Goal: Task Accomplishment & Management: Use online tool/utility

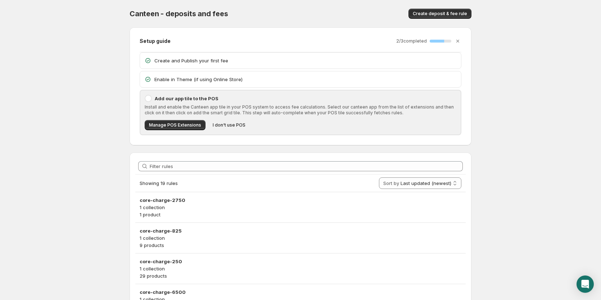
click at [263, 76] on p "Enable in Theme (if using Online Store)" at bounding box center [305, 79] width 302 height 7
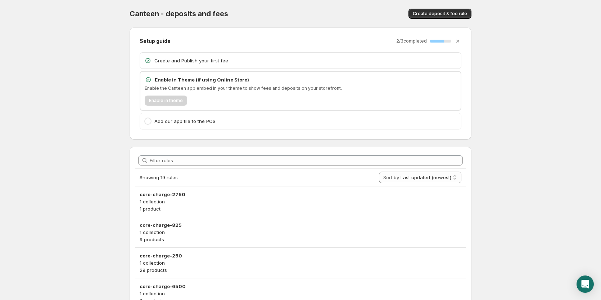
click at [174, 102] on div "Enable in theme" at bounding box center [301, 100] width 312 height 10
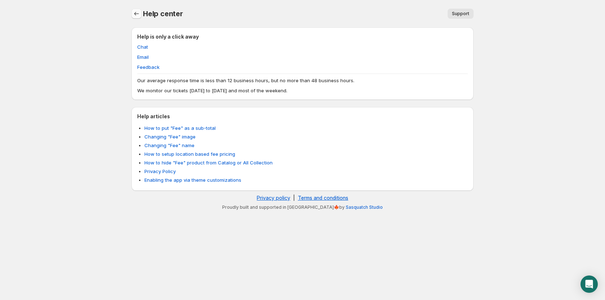
click at [139, 16] on icon "Home" at bounding box center [136, 13] width 7 height 7
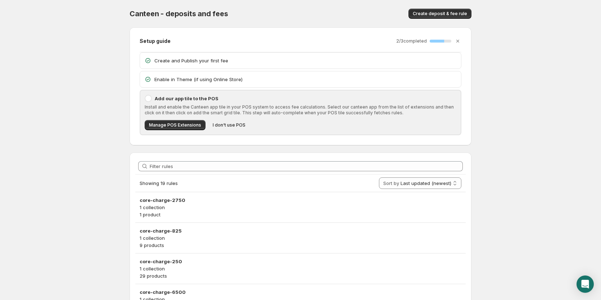
click at [38, 64] on body "Home Help Canteen - deposits and fees. This page is ready Canteen - deposits an…" at bounding box center [300, 150] width 601 height 300
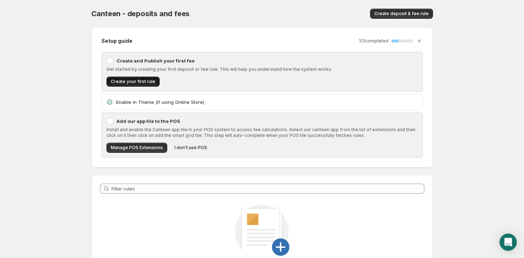
click at [134, 78] on button "Create your first rule" at bounding box center [133, 82] width 53 height 10
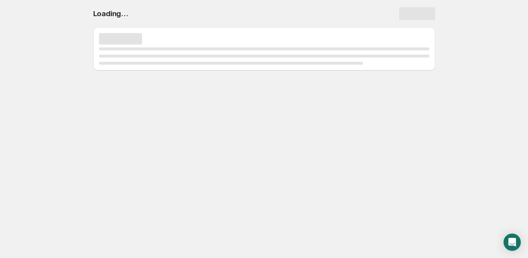
select select "deactive"
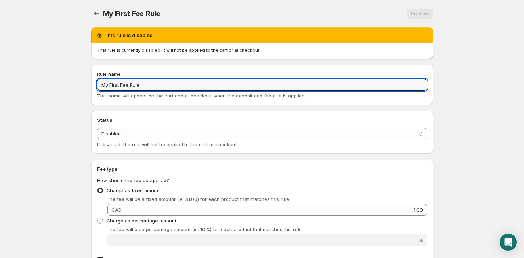
drag, startPoint x: 152, startPoint y: 87, endPoint x: 81, endPoint y: 81, distance: 70.5
click at [82, 81] on body "Home Help My First Fee Rule. This page is ready My First Fee Rule Preview More …" at bounding box center [262, 129] width 524 height 258
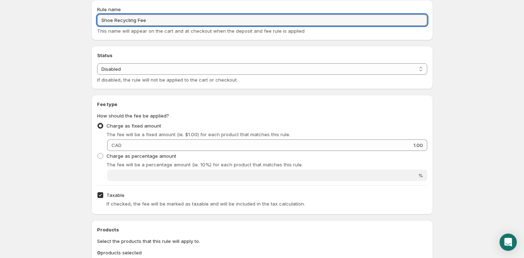
scroll to position [72, 0]
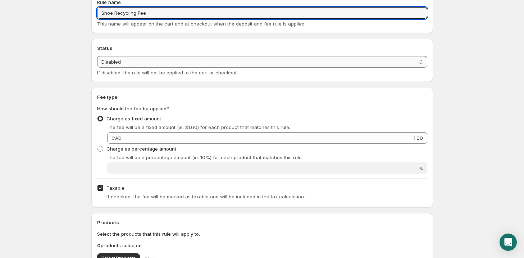
type input "Shoe Recycling Fee"
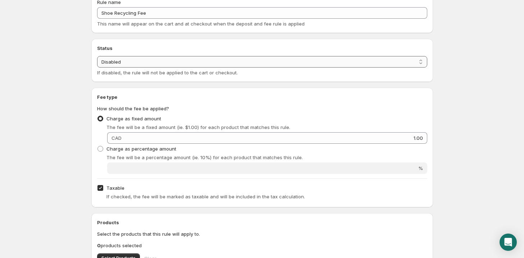
click at [121, 64] on select "Enabled Disabled" at bounding box center [262, 62] width 330 height 12
select select "active"
click at [97, 56] on select "Enabled Disabled" at bounding box center [262, 62] width 330 height 12
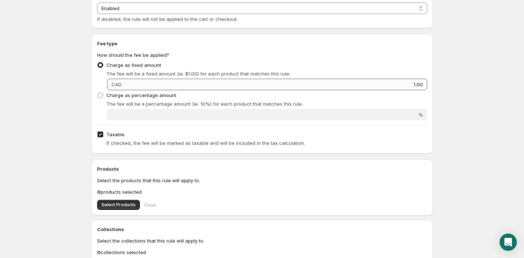
scroll to position [107, 0]
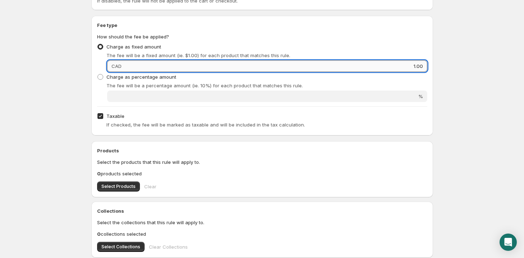
click at [155, 66] on input "1.00" at bounding box center [276, 66] width 304 height 12
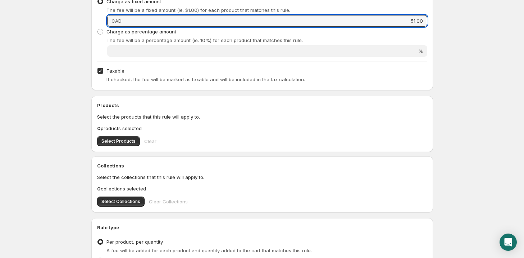
scroll to position [154, 0]
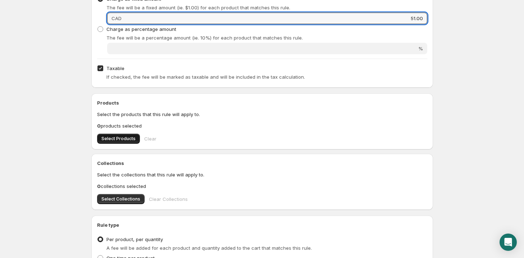
click at [114, 136] on button "Select Products" at bounding box center [118, 139] width 43 height 10
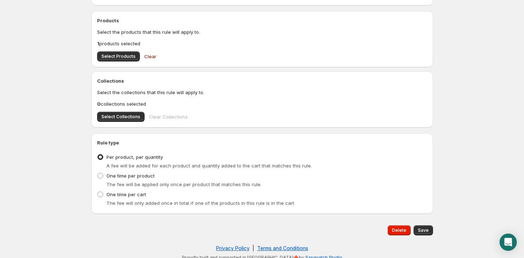
scroll to position [243, 0]
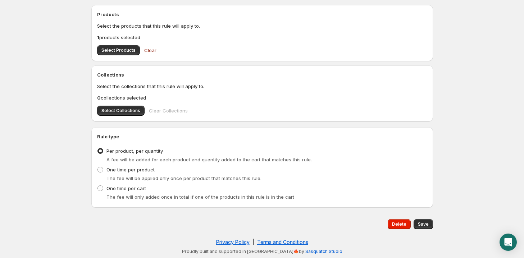
click at [425, 225] on span "Save" at bounding box center [423, 225] width 11 height 6
type input "51"
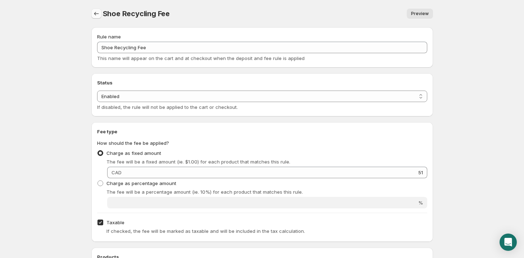
click at [94, 15] on icon "Settings" at bounding box center [96, 13] width 7 height 7
